Goal: Transaction & Acquisition: Register for event/course

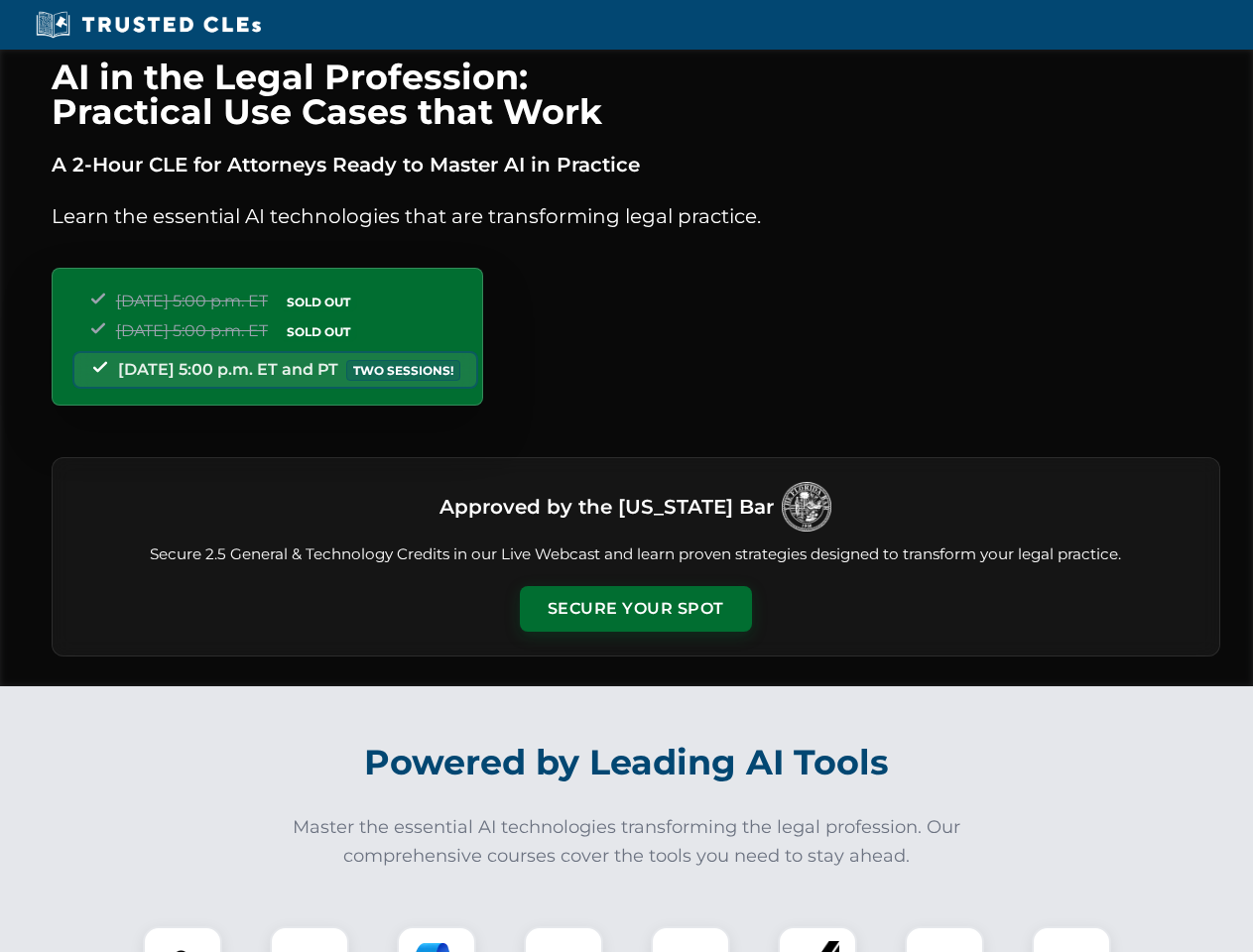
click at [634, 609] on button "Secure Your Spot" at bounding box center [635, 609] width 232 height 46
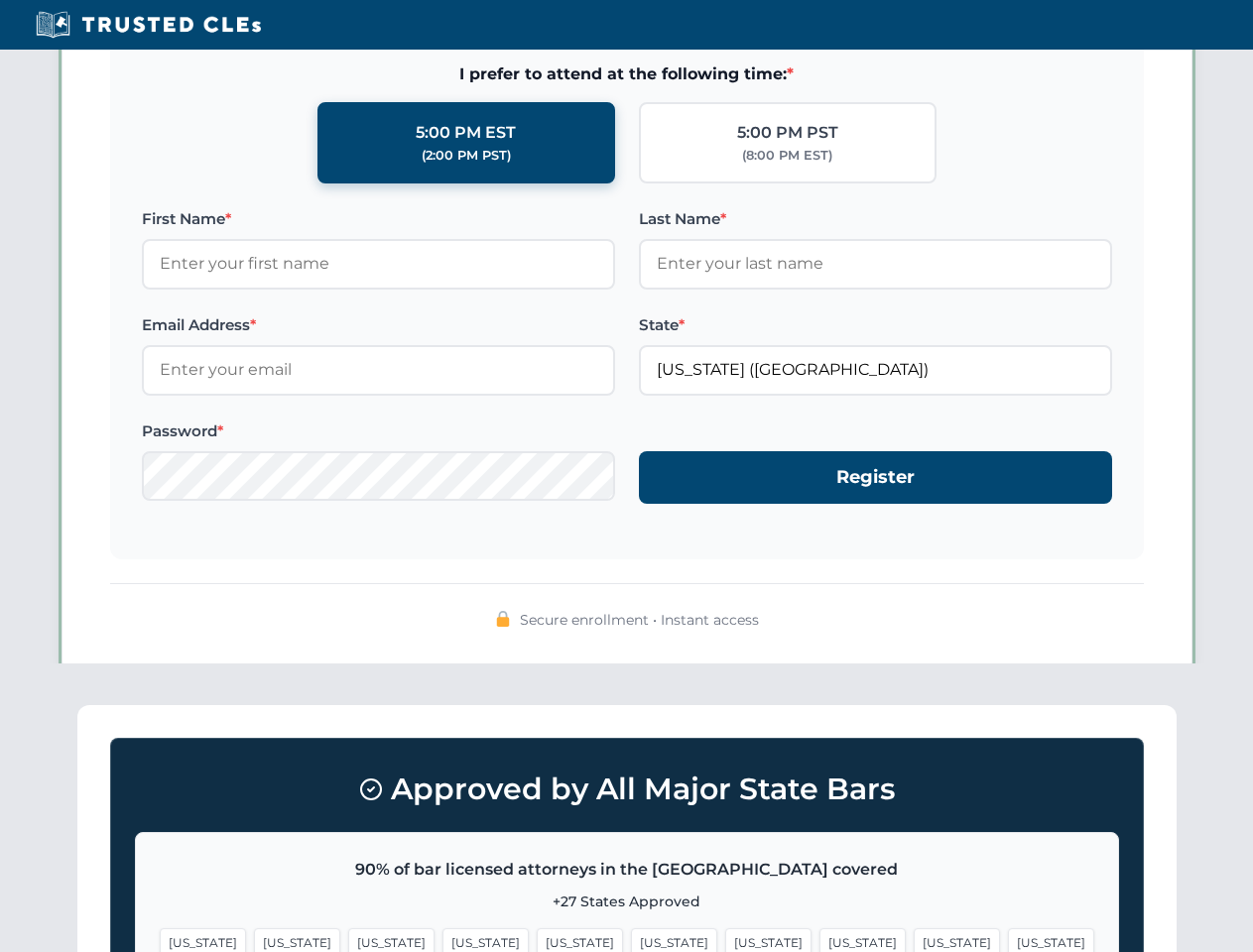
click at [914, 939] on span "[US_STATE]" at bounding box center [957, 942] width 86 height 29
